Goal: Task Accomplishment & Management: Use online tool/utility

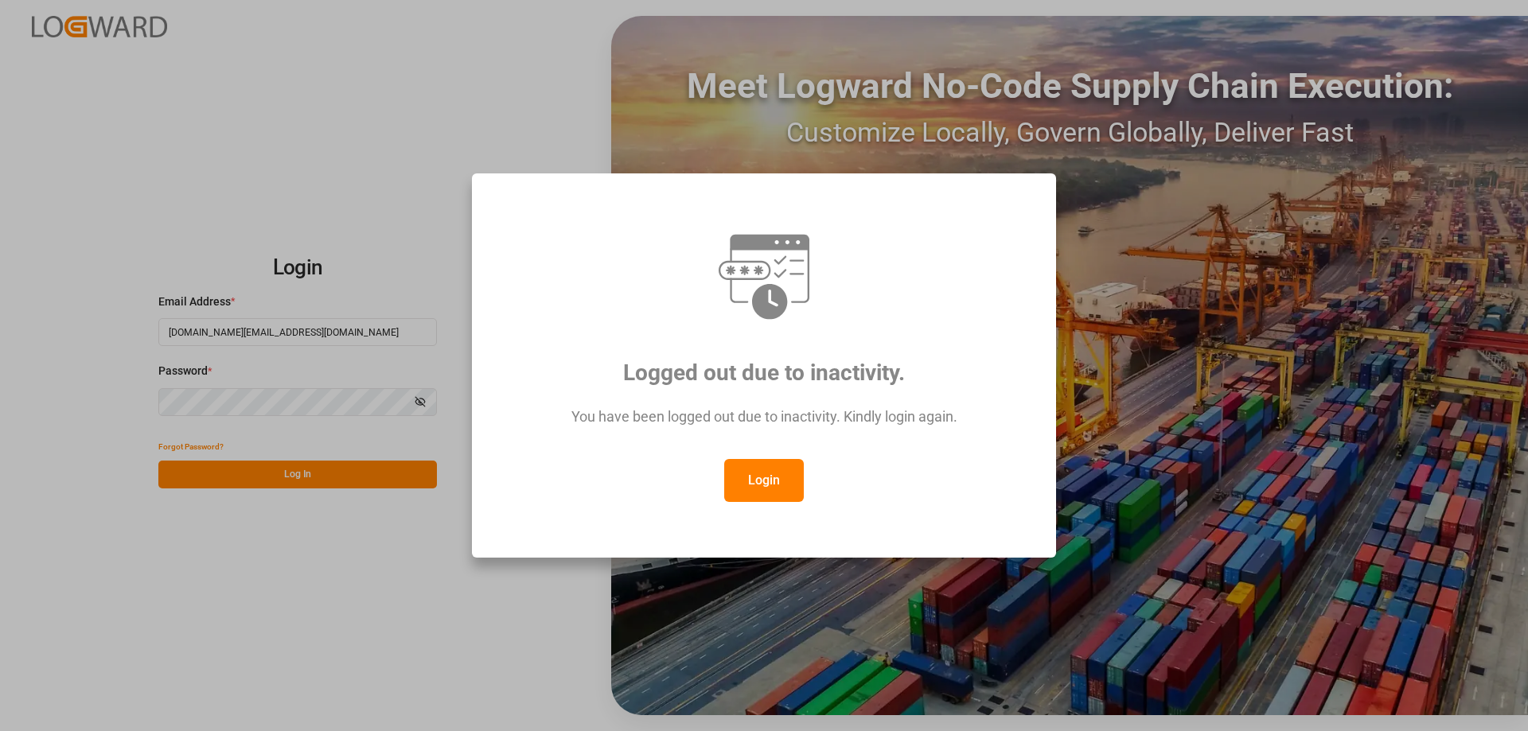
click at [779, 475] on button "Login" at bounding box center [764, 480] width 80 height 43
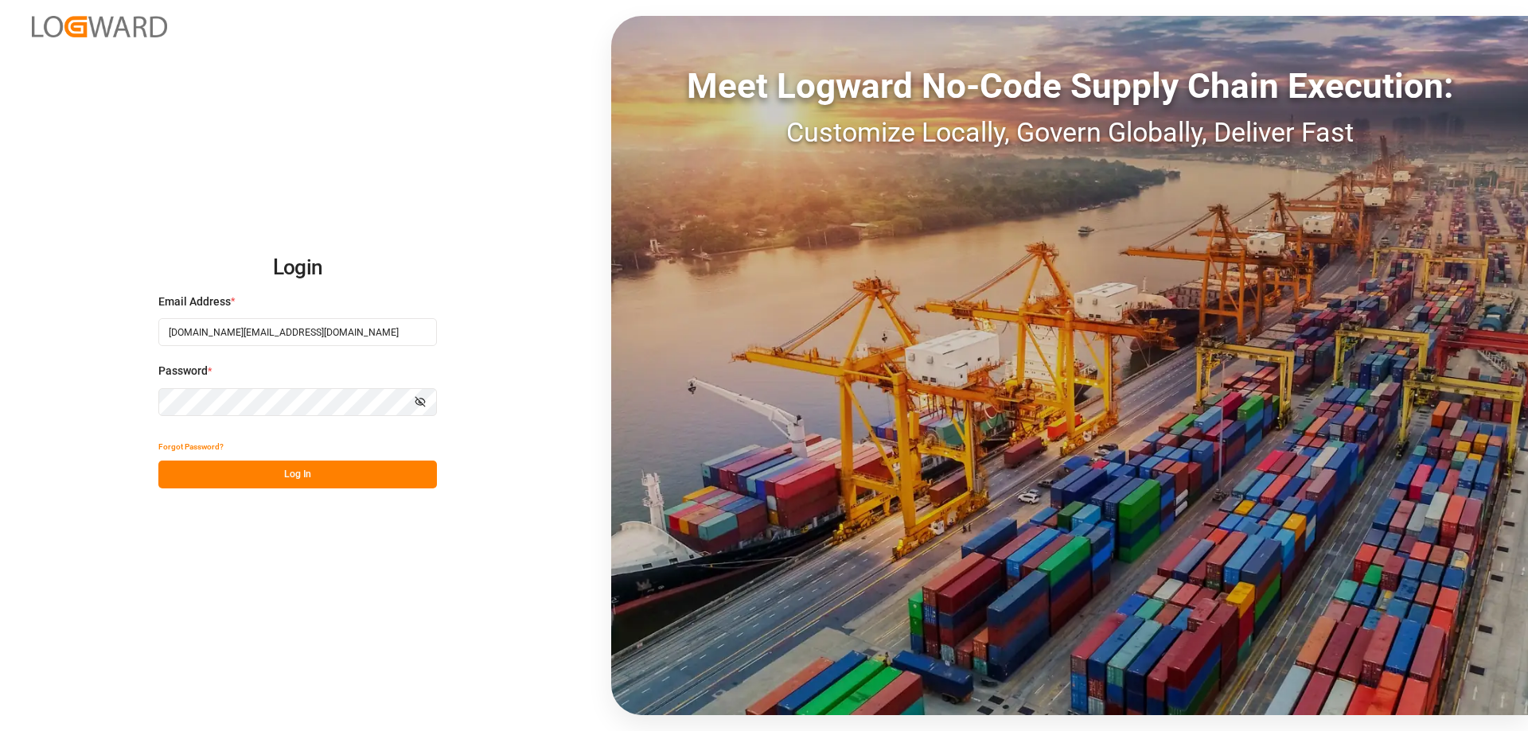
click at [327, 475] on button "Log In" at bounding box center [297, 475] width 278 height 28
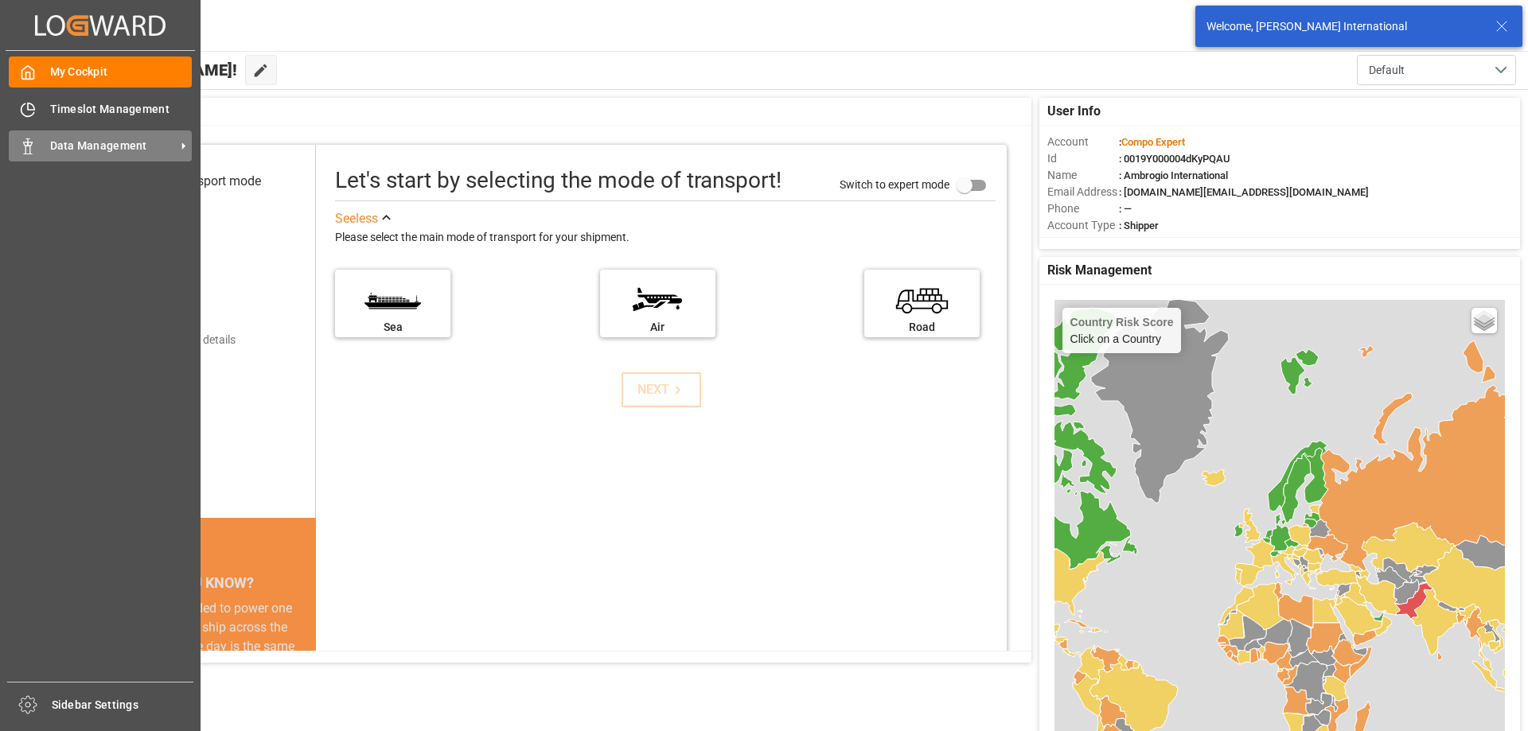
click at [176, 138] on icon at bounding box center [183, 146] width 17 height 17
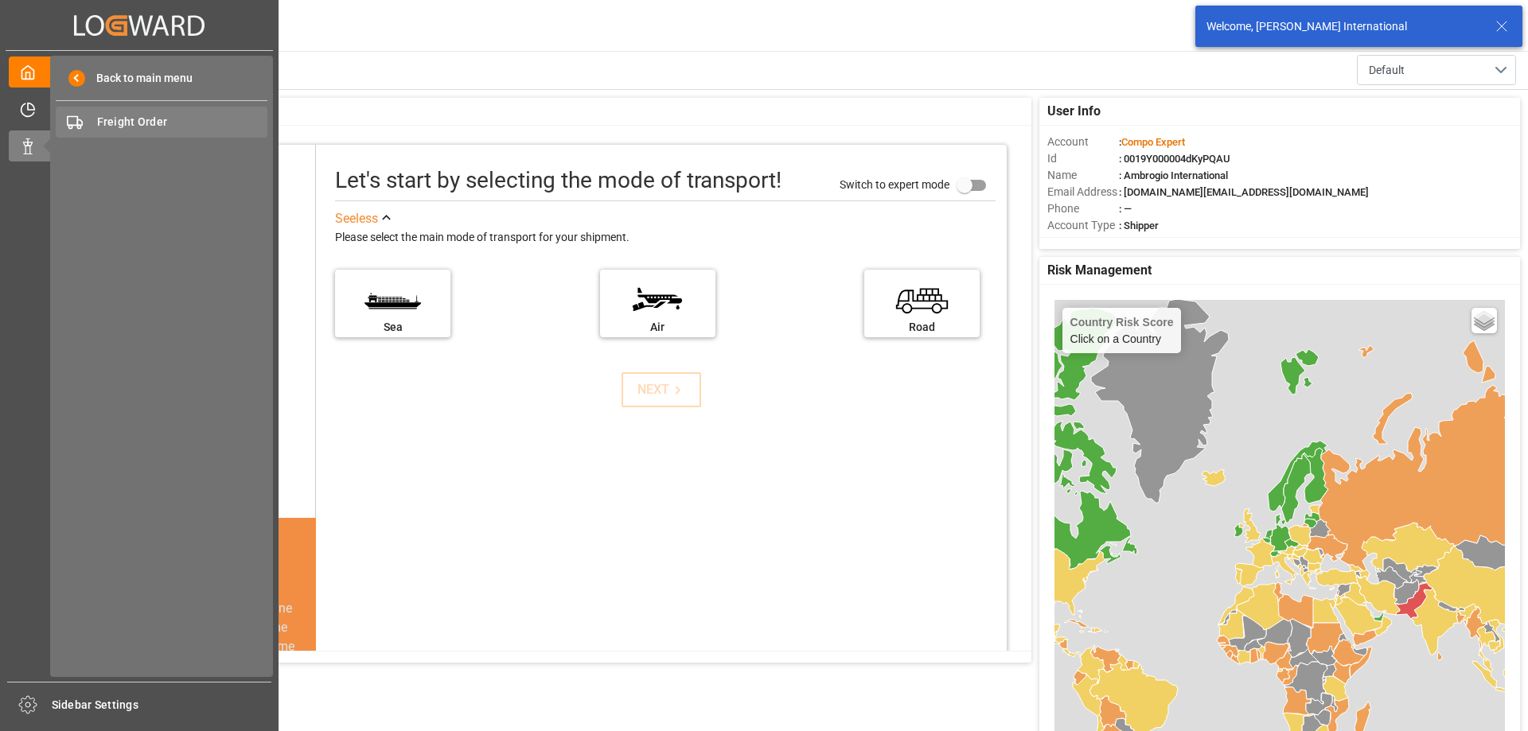
click at [150, 111] on div "Freight Order Freight Order" at bounding box center [162, 122] width 212 height 31
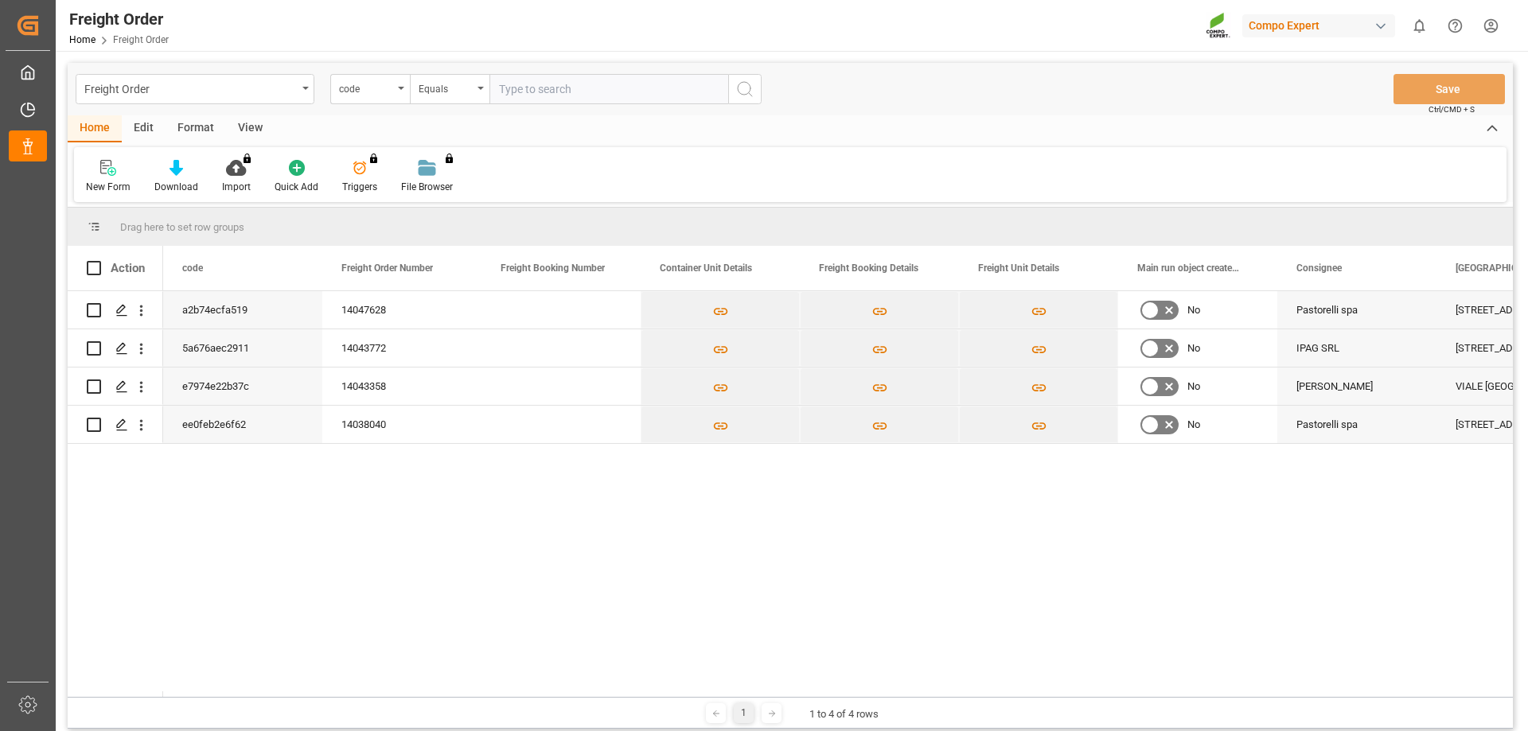
click at [1025, 120] on div "Home Edit Format View" at bounding box center [790, 128] width 1445 height 27
